Goal: Check status

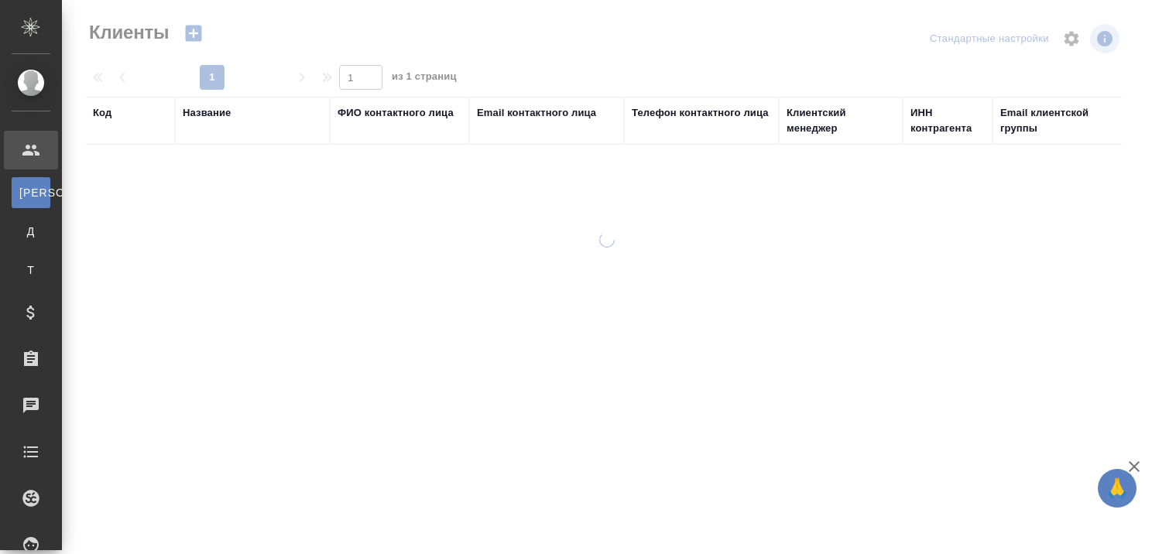
select select "RU"
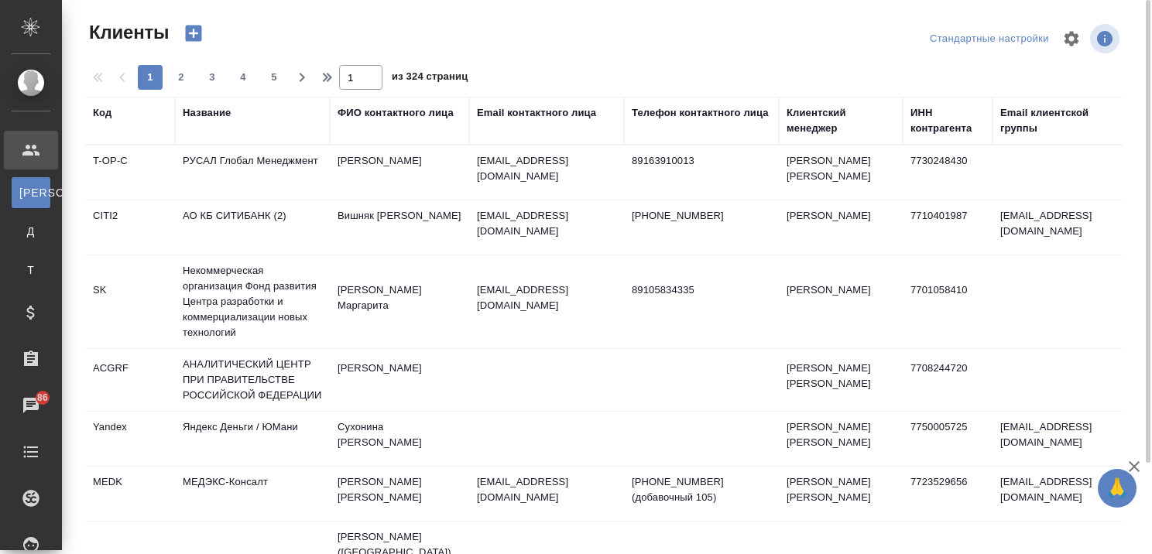
click at [1136, 467] on icon "button" at bounding box center [1134, 467] width 19 height 19
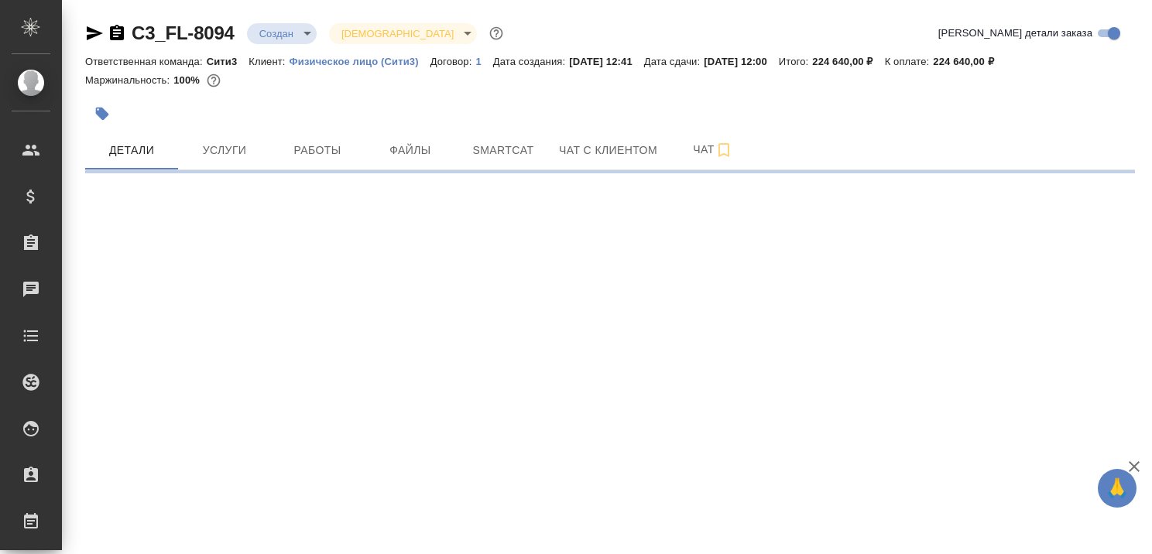
select select "RU"
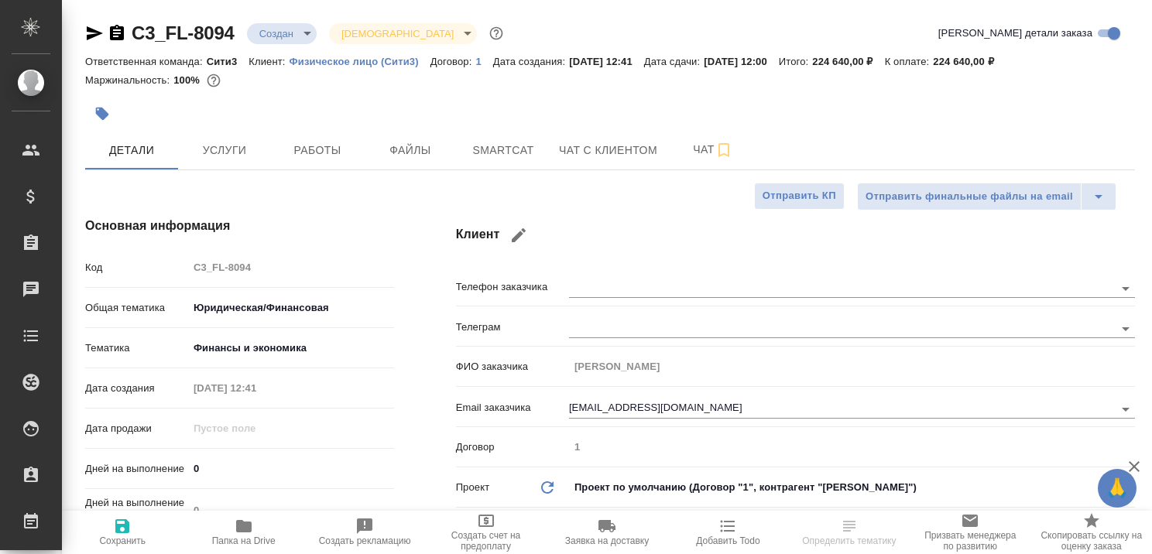
type textarea "x"
